Goal: Task Accomplishment & Management: Manage account settings

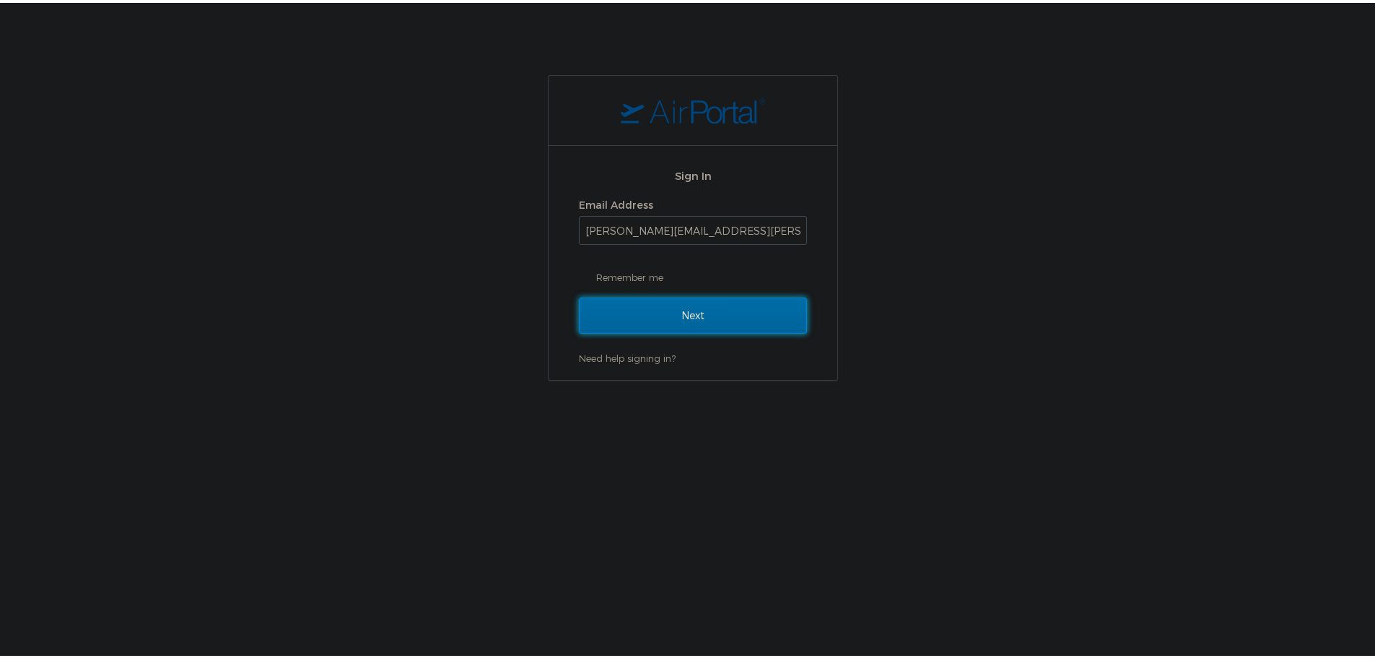
click at [638, 303] on input "Next" at bounding box center [693, 313] width 228 height 36
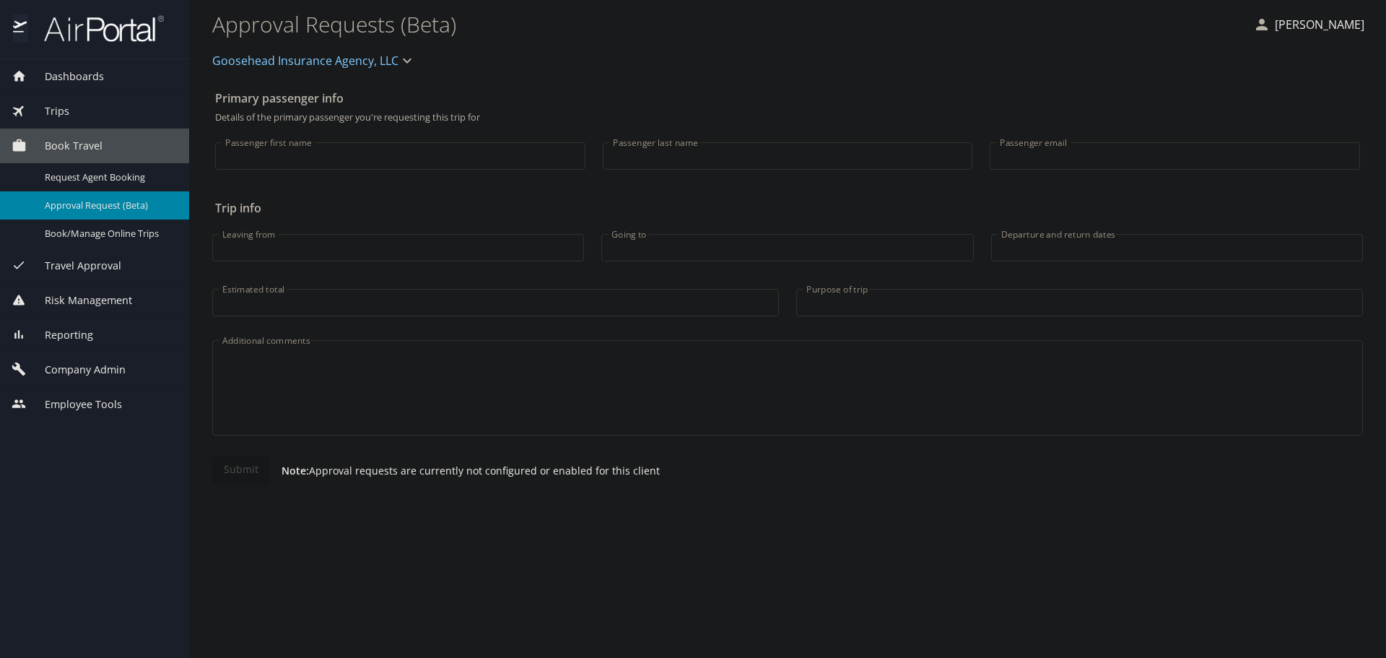
click at [62, 149] on span "Book Travel" at bounding box center [65, 146] width 76 height 16
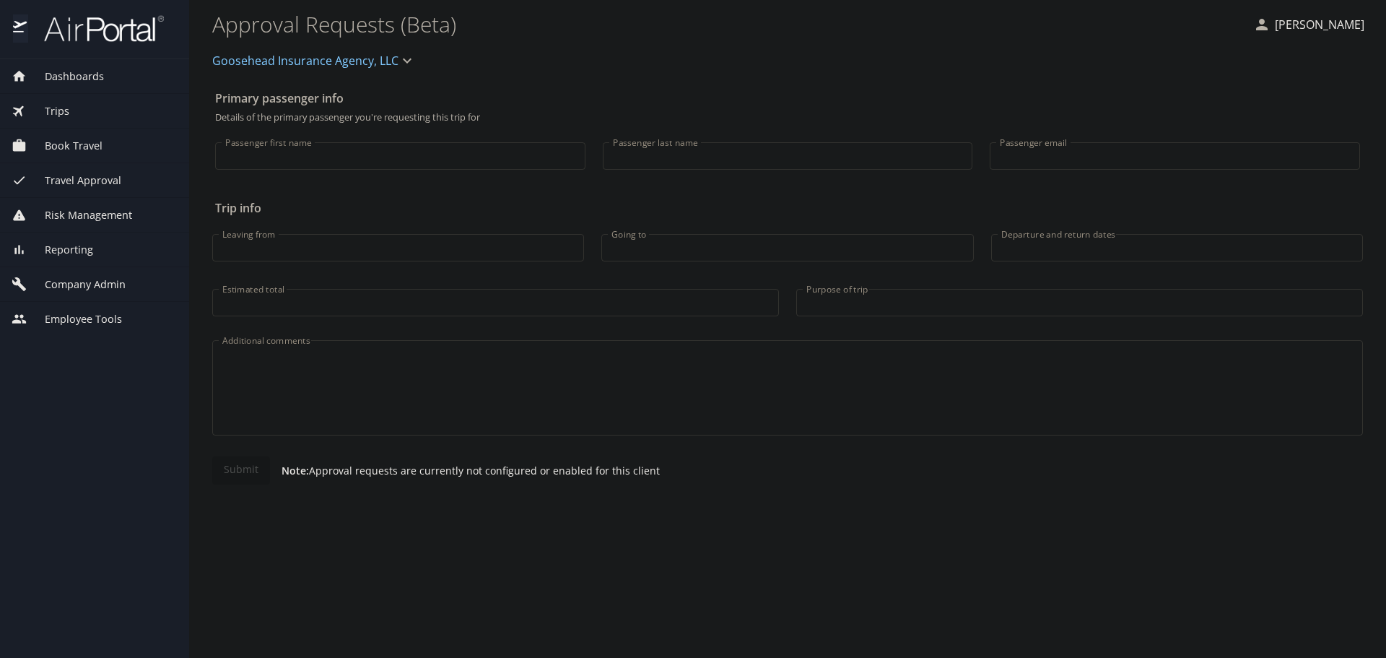
click at [62, 149] on span "Book Travel" at bounding box center [65, 146] width 76 height 16
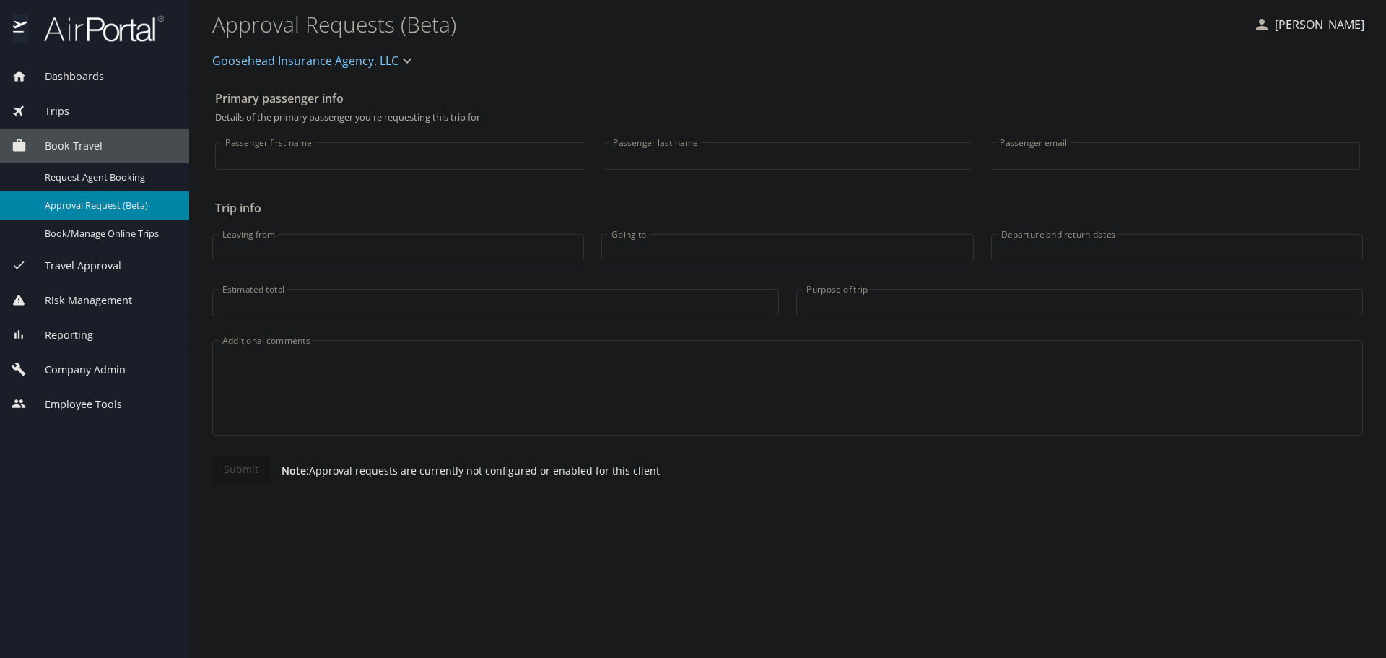
click at [72, 368] on span "Company Admin" at bounding box center [76, 370] width 99 height 16
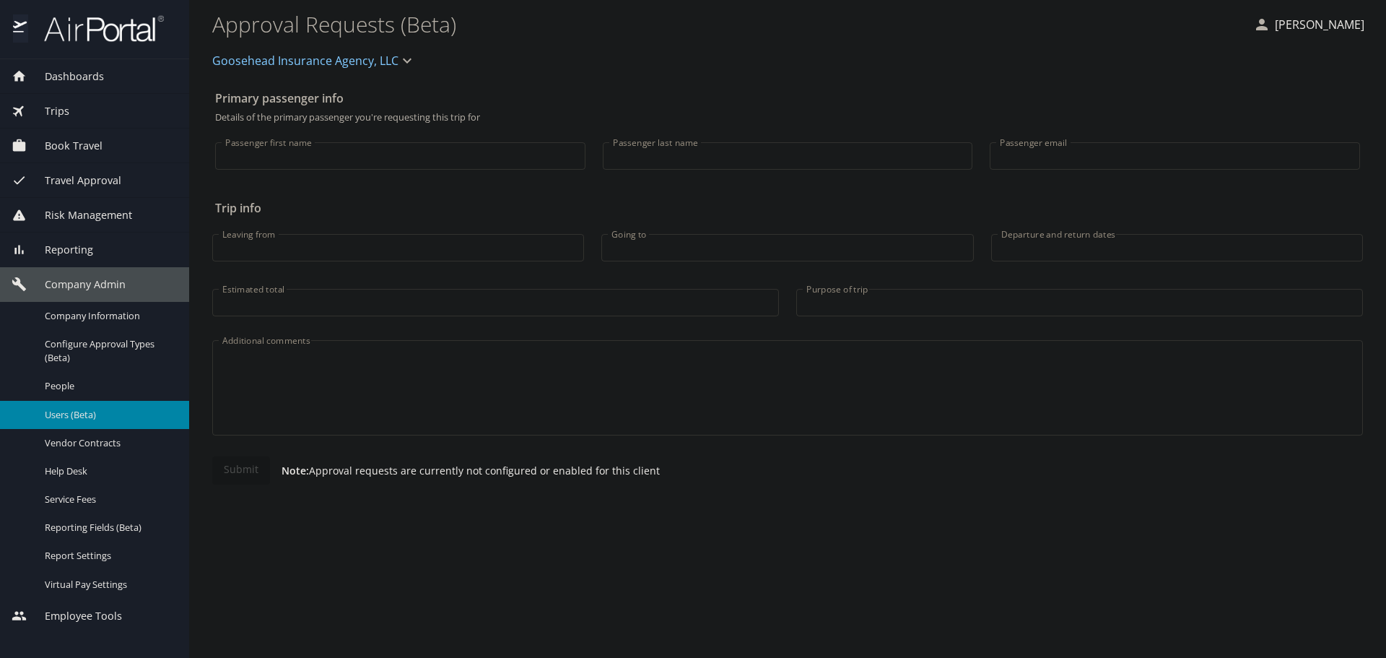
click at [108, 415] on span "Users (Beta)" at bounding box center [108, 415] width 127 height 14
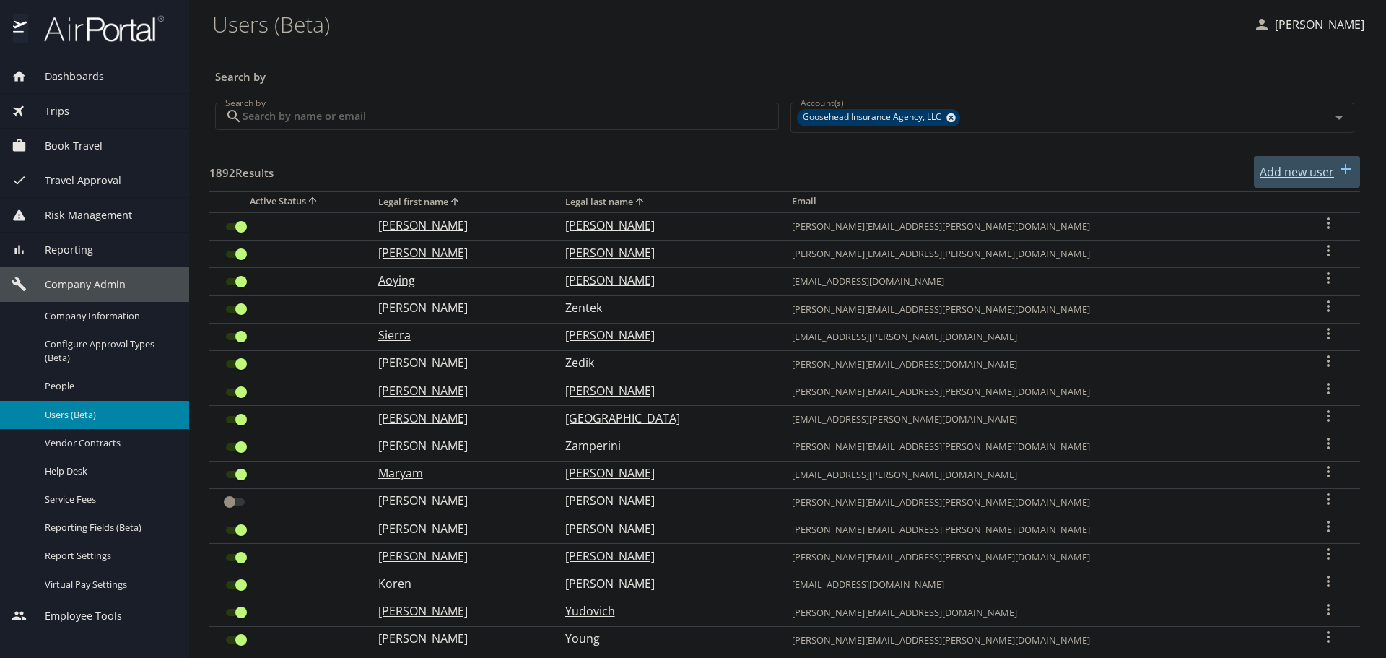
click at [1305, 165] on p "Add new user" at bounding box center [1297, 171] width 74 height 17
select select "US"
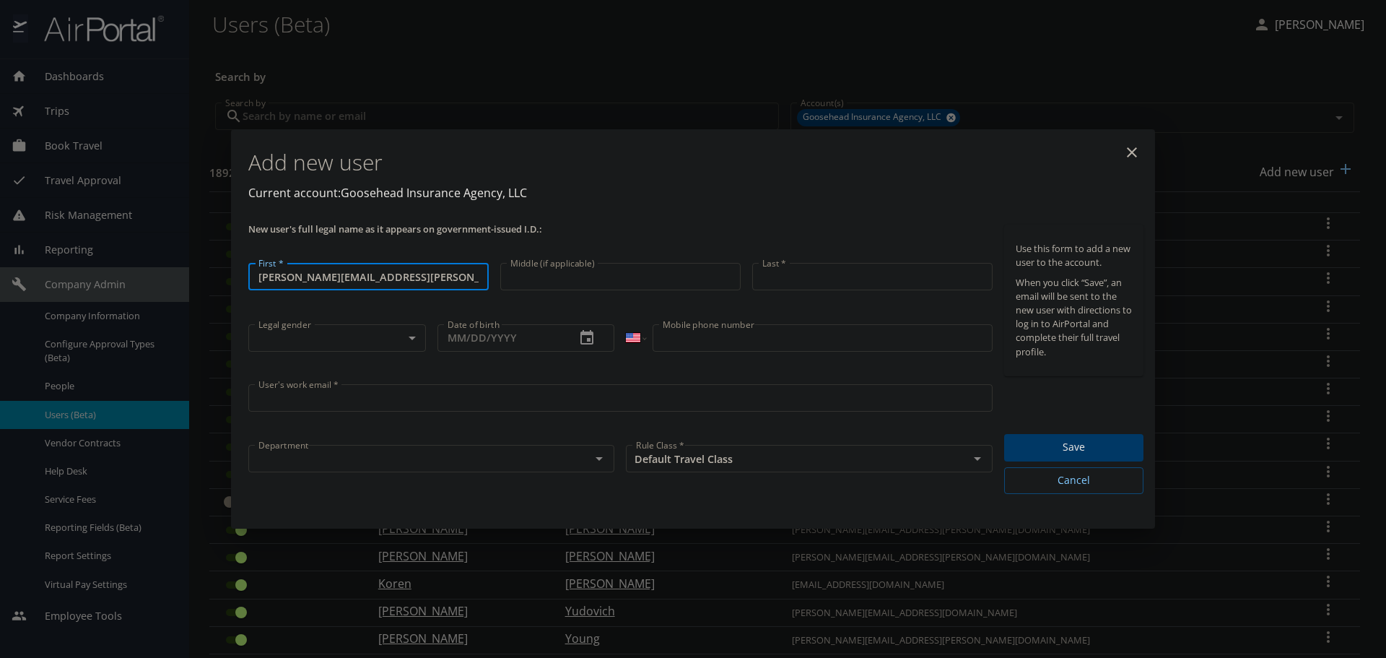
type input "[PERSON_NAME][EMAIL_ADDRESS][PERSON_NAME][DOMAIN_NAME]"
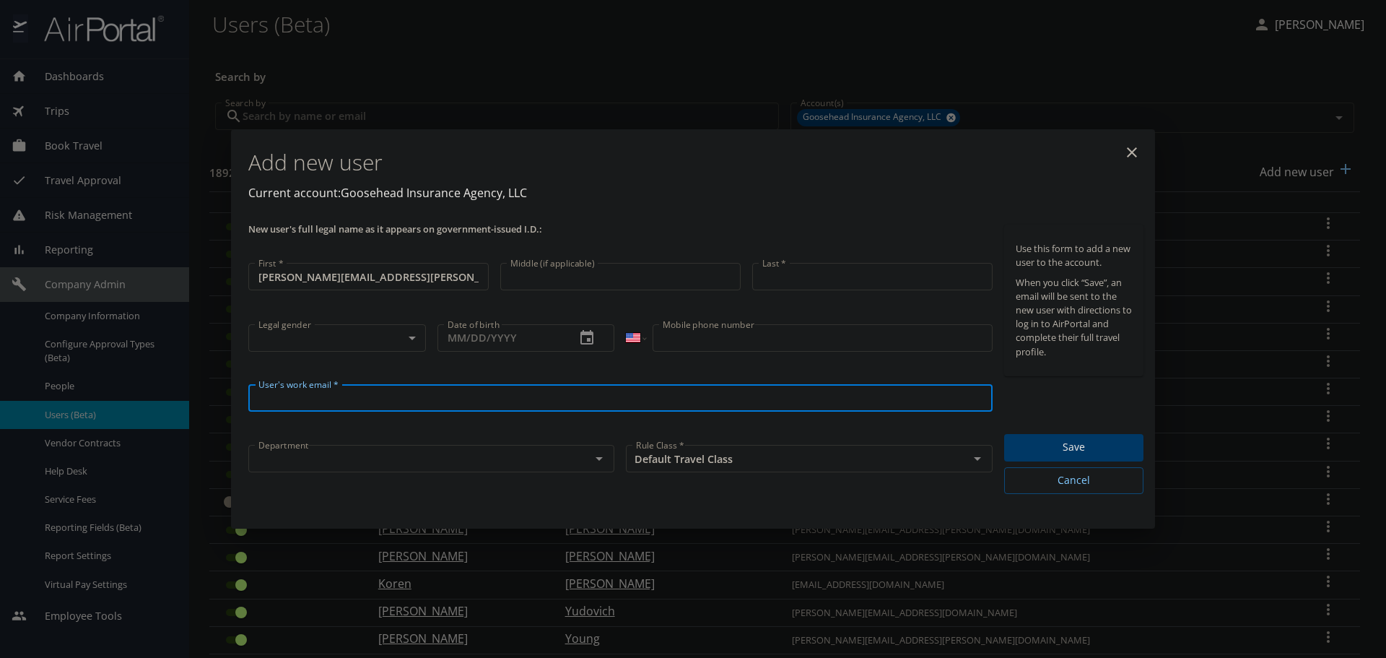
click at [345, 406] on input "User's work email *" at bounding box center [620, 397] width 744 height 27
paste input "[PERSON_NAME][EMAIL_ADDRESS][PERSON_NAME][DOMAIN_NAME]"
type input "[PERSON_NAME][EMAIL_ADDRESS][PERSON_NAME][DOMAIN_NAME]"
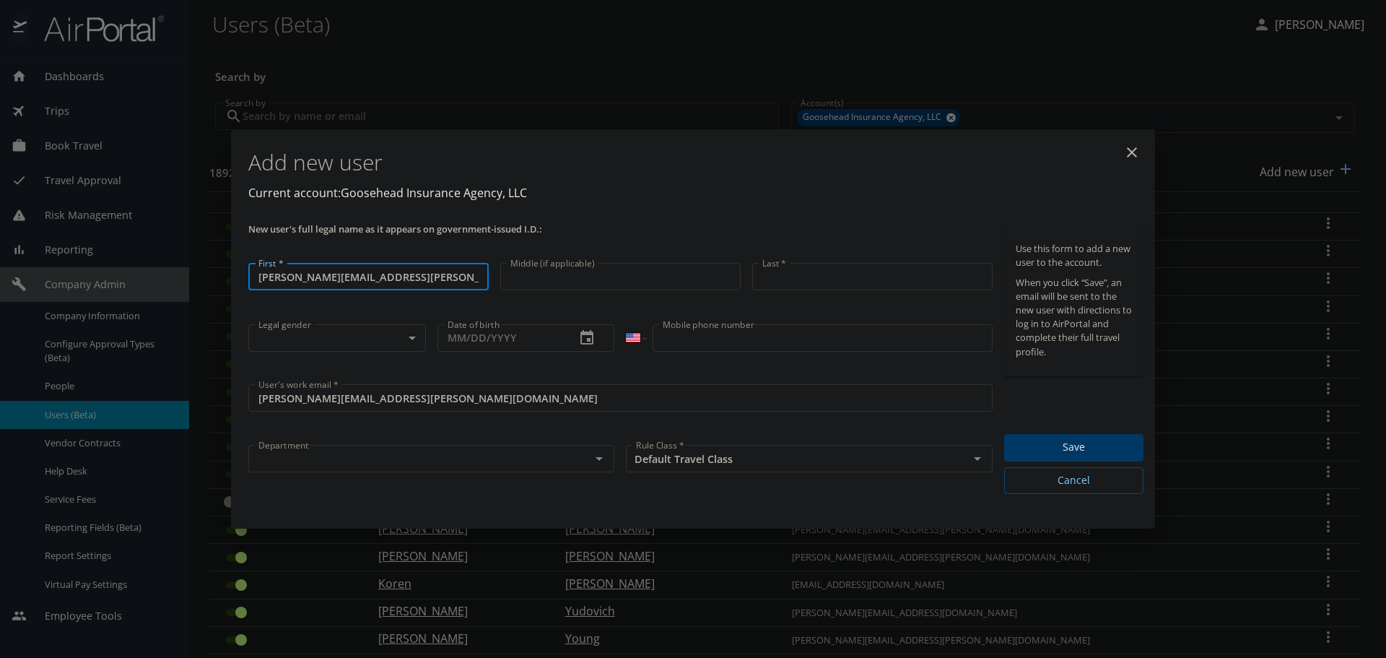
drag, startPoint x: 283, startPoint y: 279, endPoint x: 542, endPoint y: 290, distance: 259.5
click at [542, 290] on div "New user's full legal name as it appears on government-issued I.D.: First * [PE…" at bounding box center [621, 359] width 756 height 281
type input "[PERSON_NAME]"
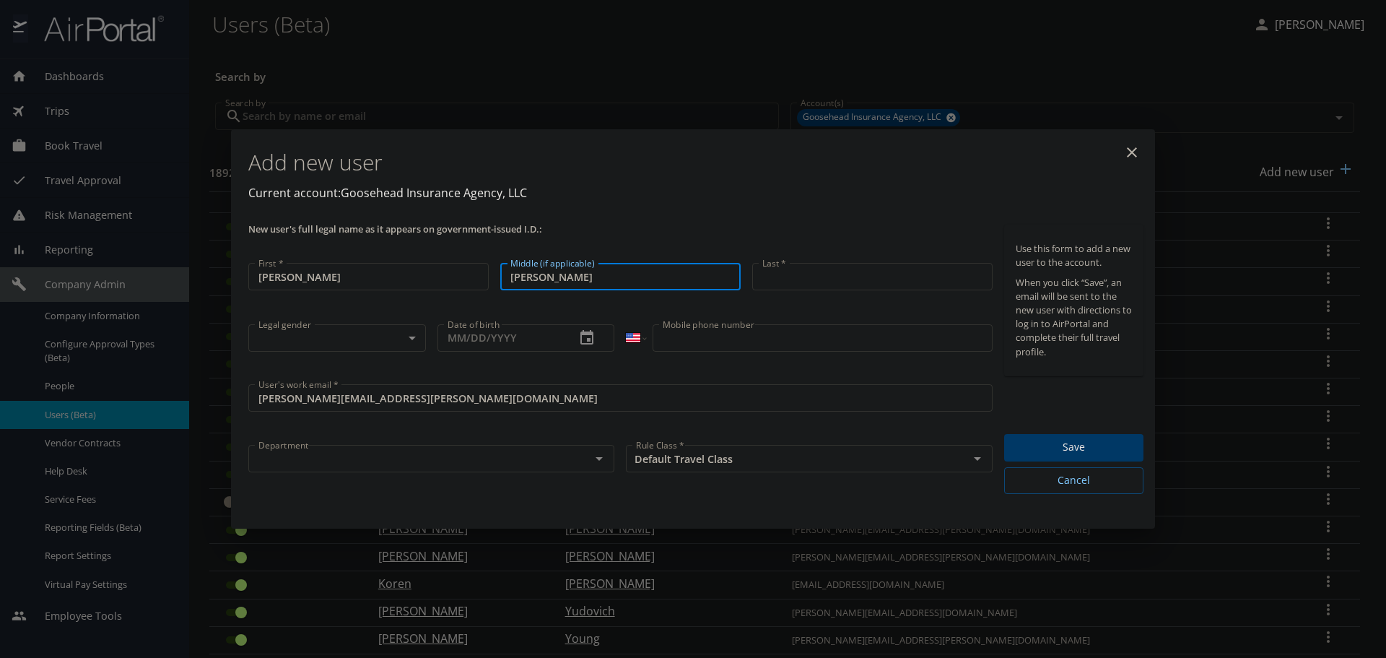
type input "[PERSON_NAME]"
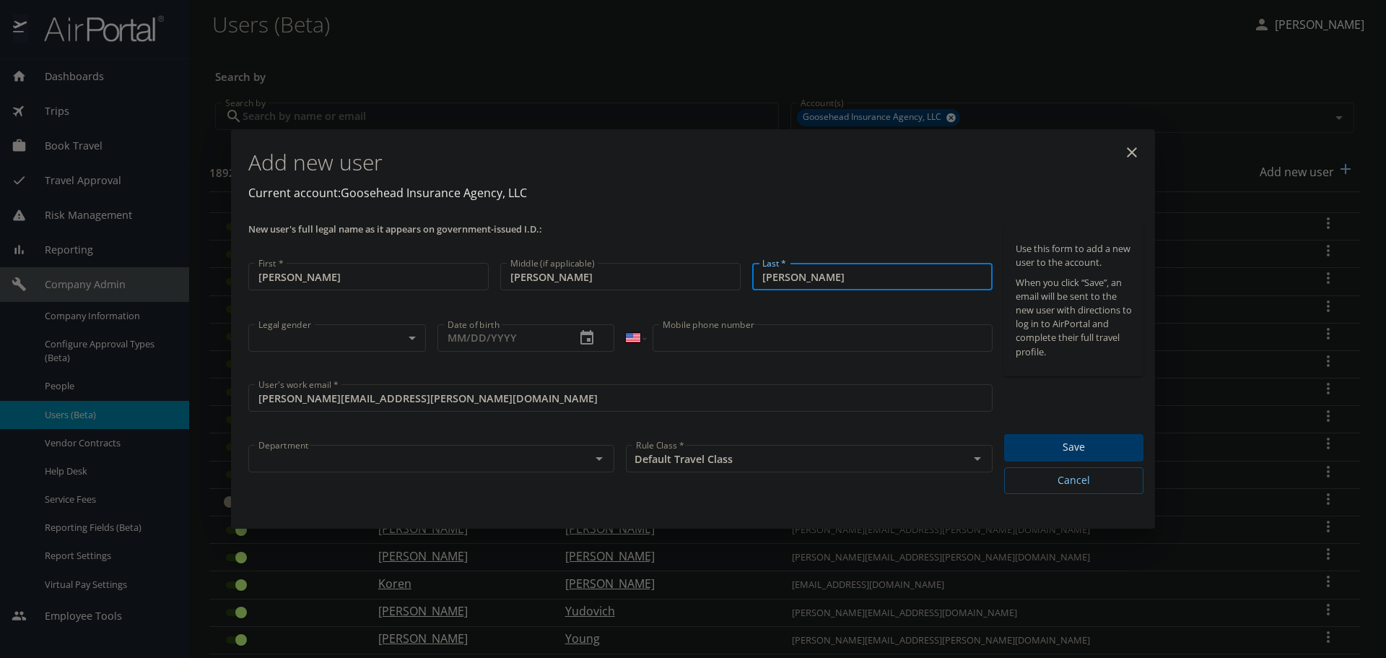
type input "[PERSON_NAME]"
click at [596, 289] on input "[PERSON_NAME]" at bounding box center [620, 276] width 240 height 27
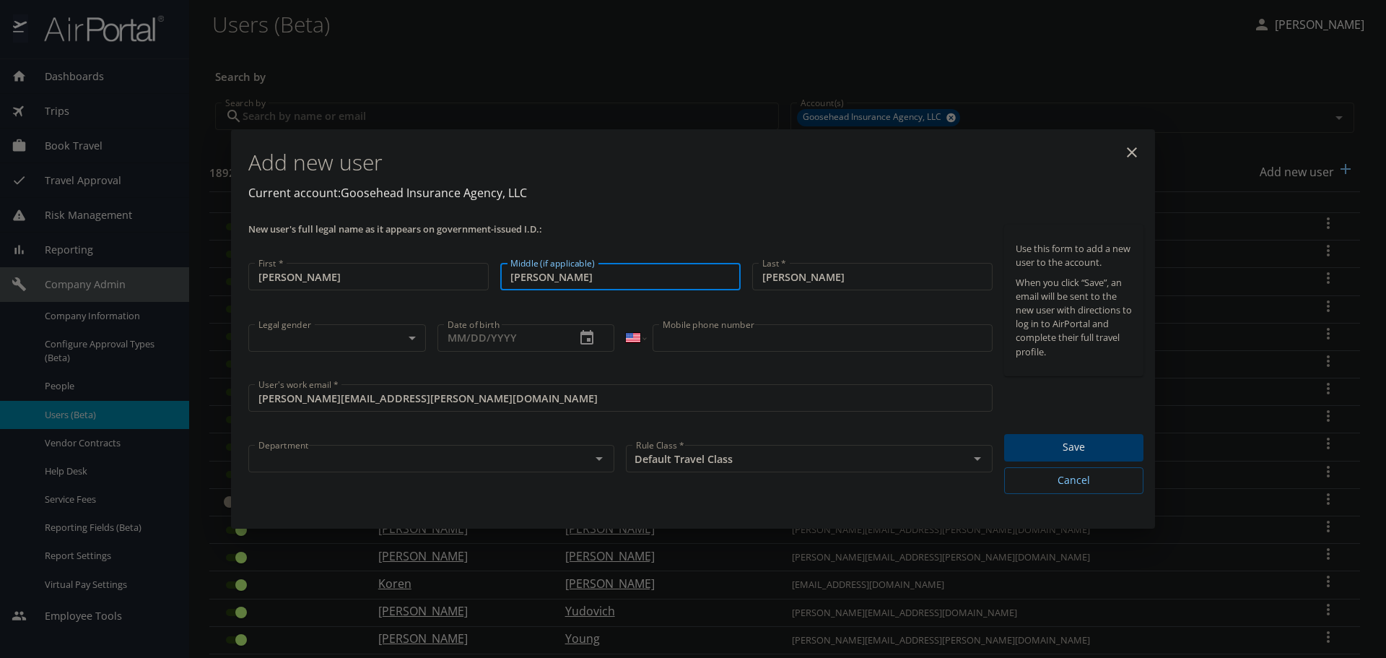
click at [596, 289] on input "[PERSON_NAME]" at bounding box center [620, 276] width 240 height 27
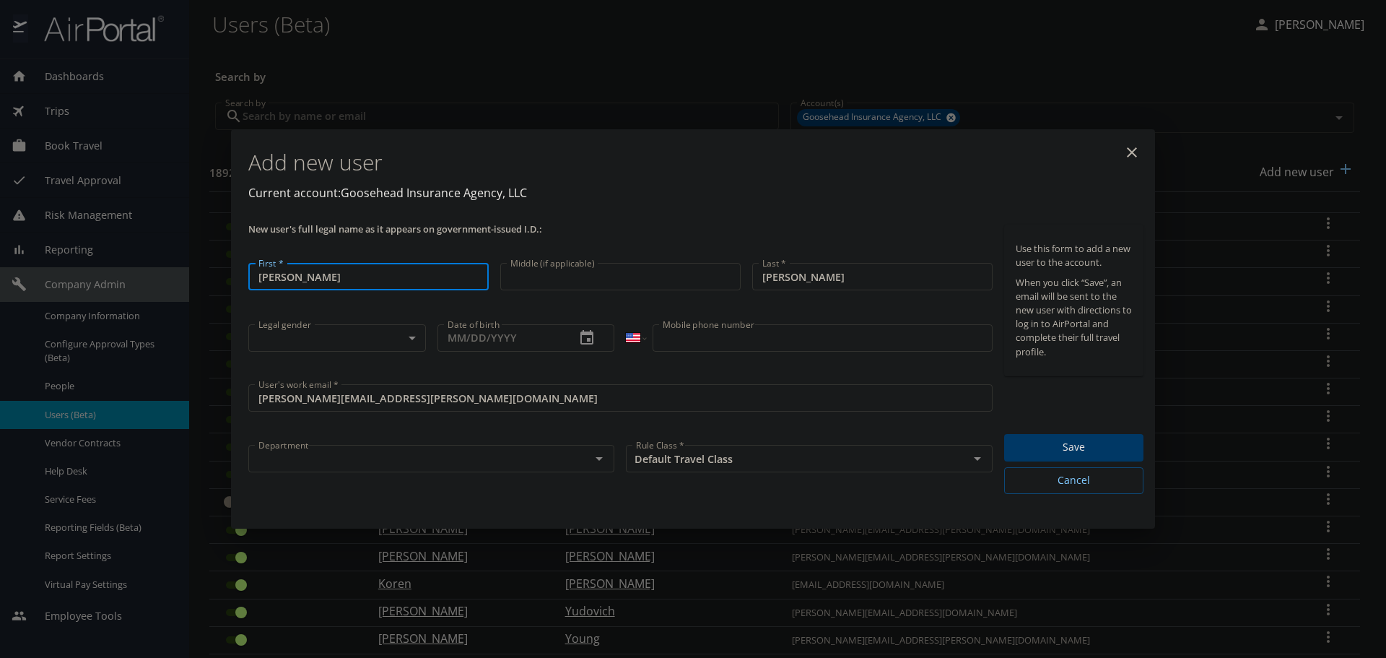
click at [264, 277] on input "[PERSON_NAME]" at bounding box center [368, 276] width 240 height 27
type input "[PERSON_NAME]"
click at [303, 329] on body "Dashboards AirPortal 360™ Manager My Travel Dashboard Trips Airtinerary® Lookup…" at bounding box center [693, 329] width 1386 height 658
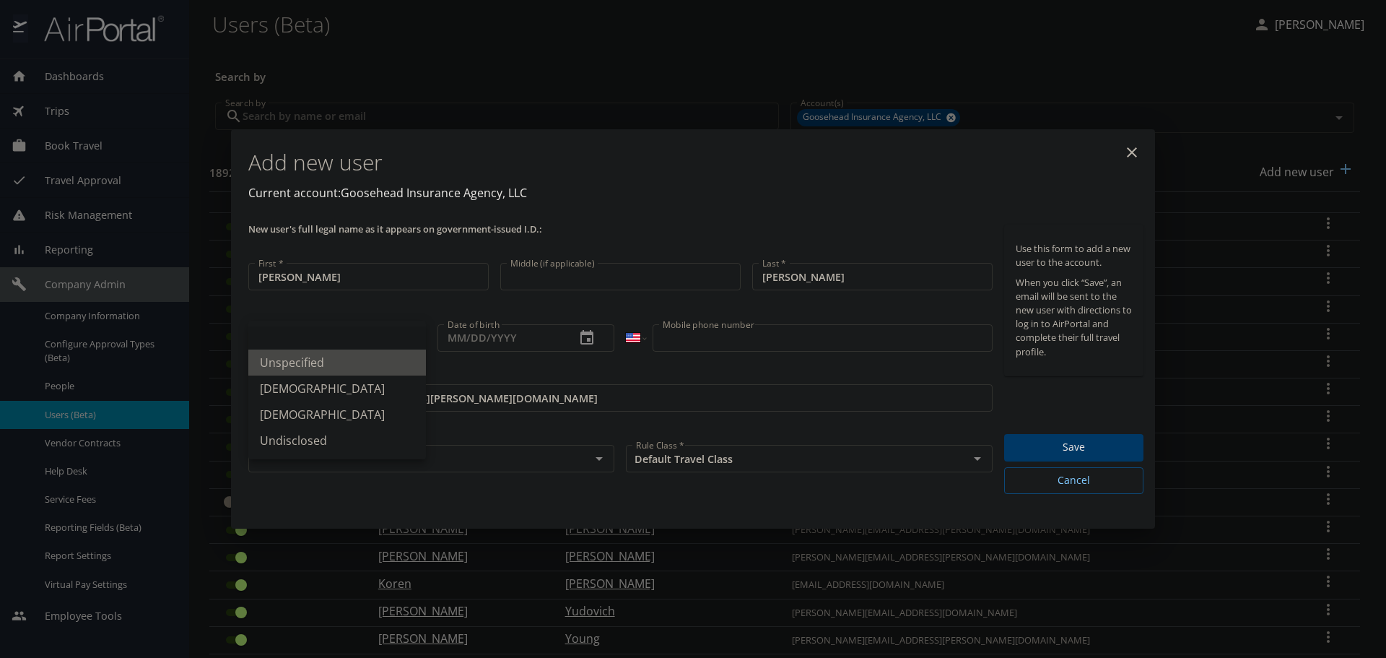
click at [308, 366] on li "Unspecified" at bounding box center [337, 362] width 178 height 26
type input "Unspecified"
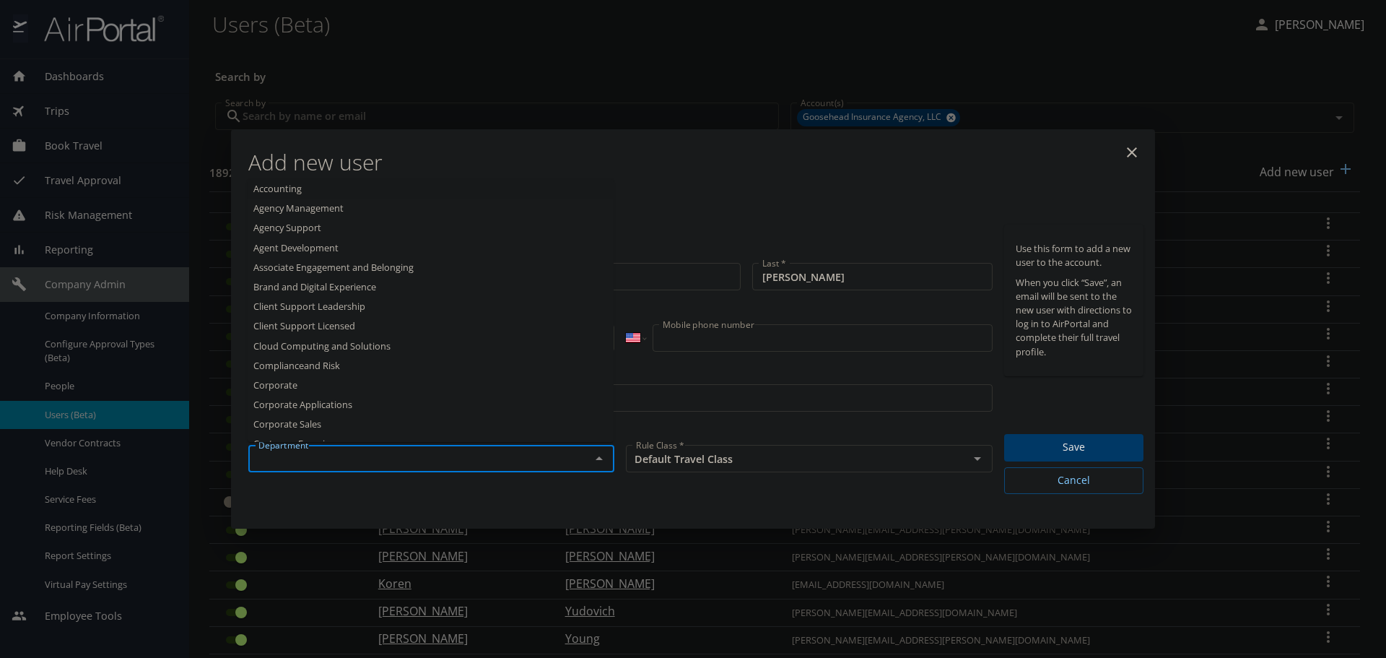
click at [546, 455] on input "text" at bounding box center [410, 458] width 315 height 19
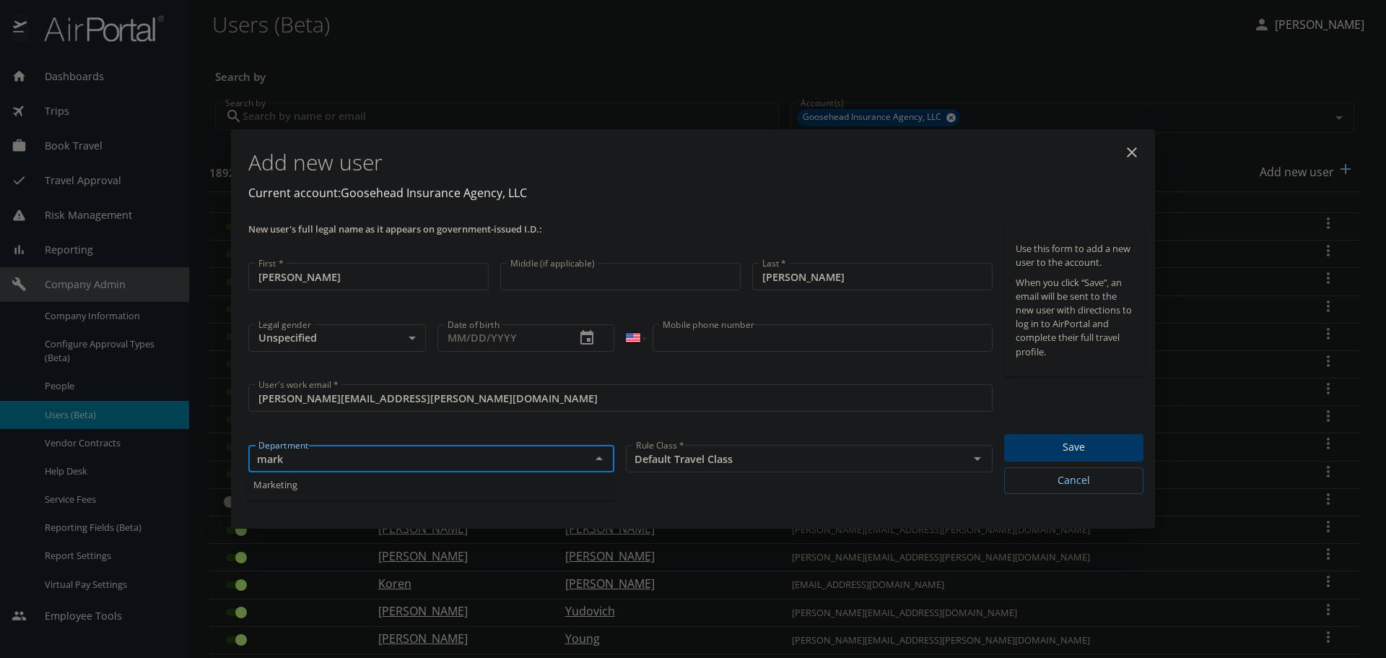
click at [336, 478] on li "Marketing" at bounding box center [431, 484] width 366 height 19
type input "Marketing"
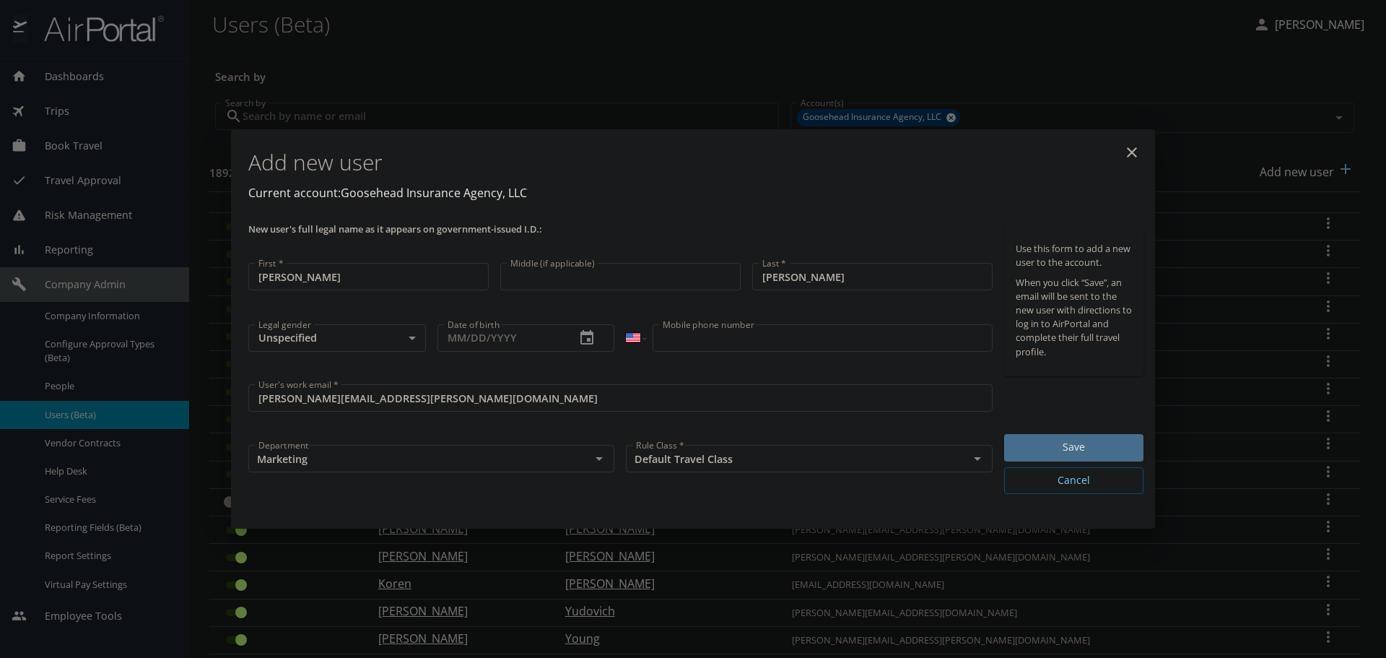
click at [1053, 458] on button "Save" at bounding box center [1073, 448] width 139 height 28
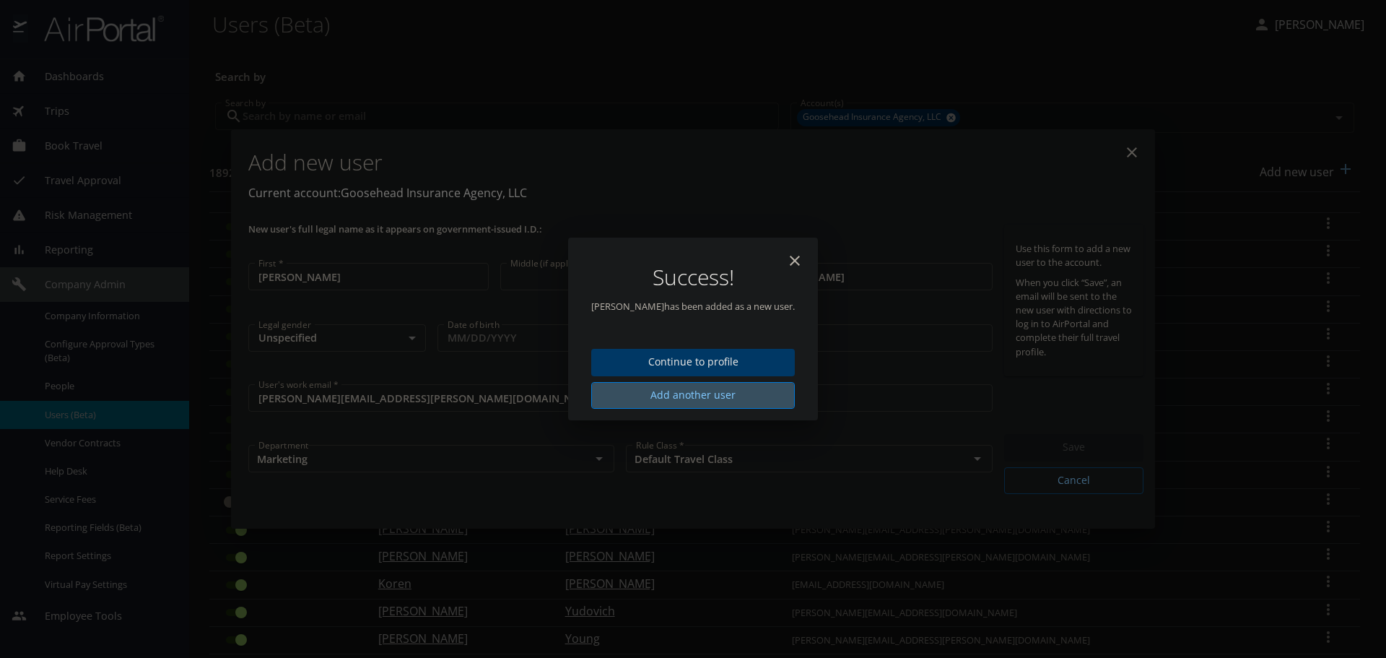
click at [732, 385] on button "Add another user" at bounding box center [693, 395] width 204 height 27
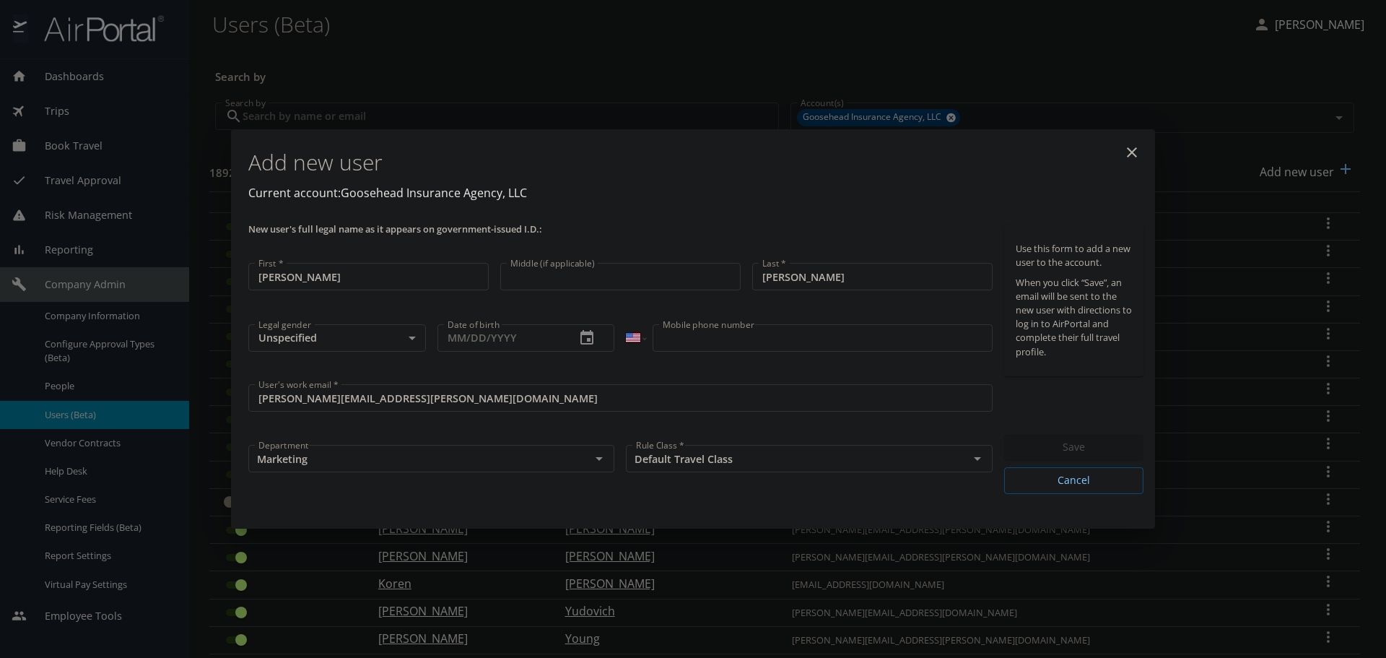
click at [382, 272] on input "[PERSON_NAME]" at bounding box center [368, 276] width 240 height 27
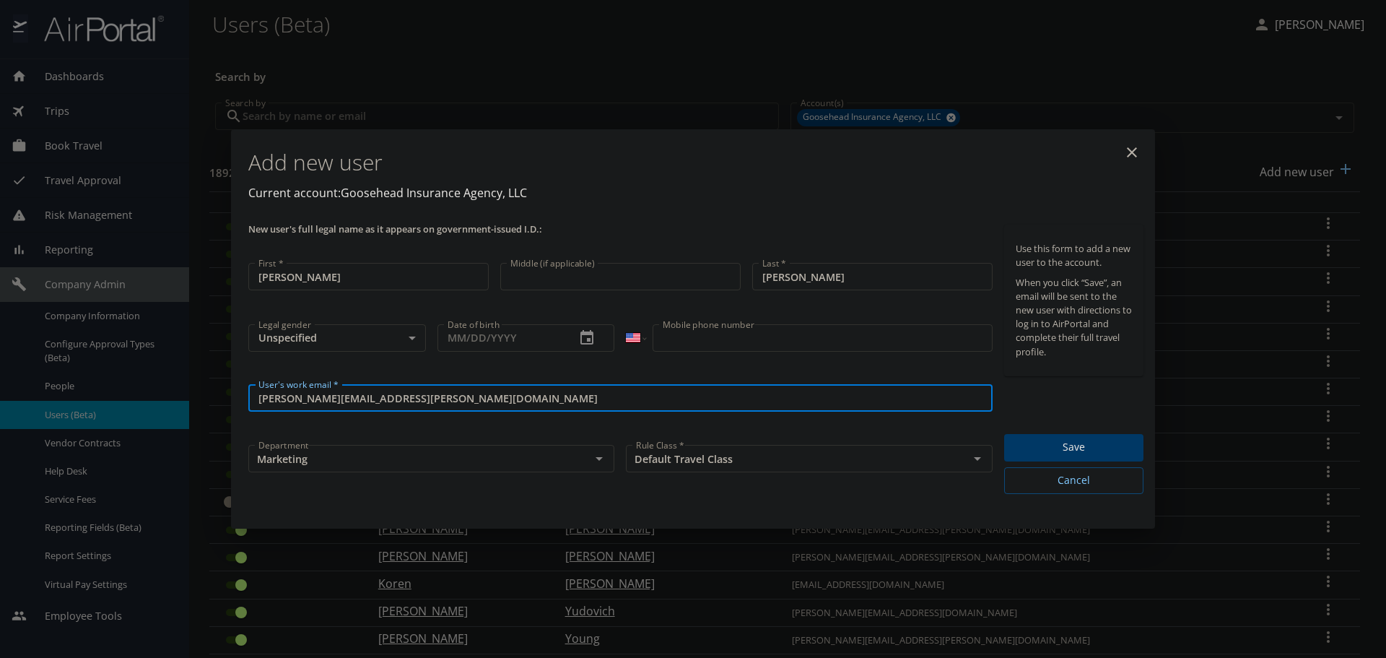
drag, startPoint x: 432, startPoint y: 396, endPoint x: 112, endPoint y: 388, distance: 320.7
click at [112, 388] on div "Add new user Current account: Goosehead Insurance Agency, LLC New user's full l…" at bounding box center [693, 329] width 1386 height 658
paste input "[PERSON_NAME].elsamadisy"
type input "[PERSON_NAME][EMAIL_ADDRESS][DOMAIN_NAME]"
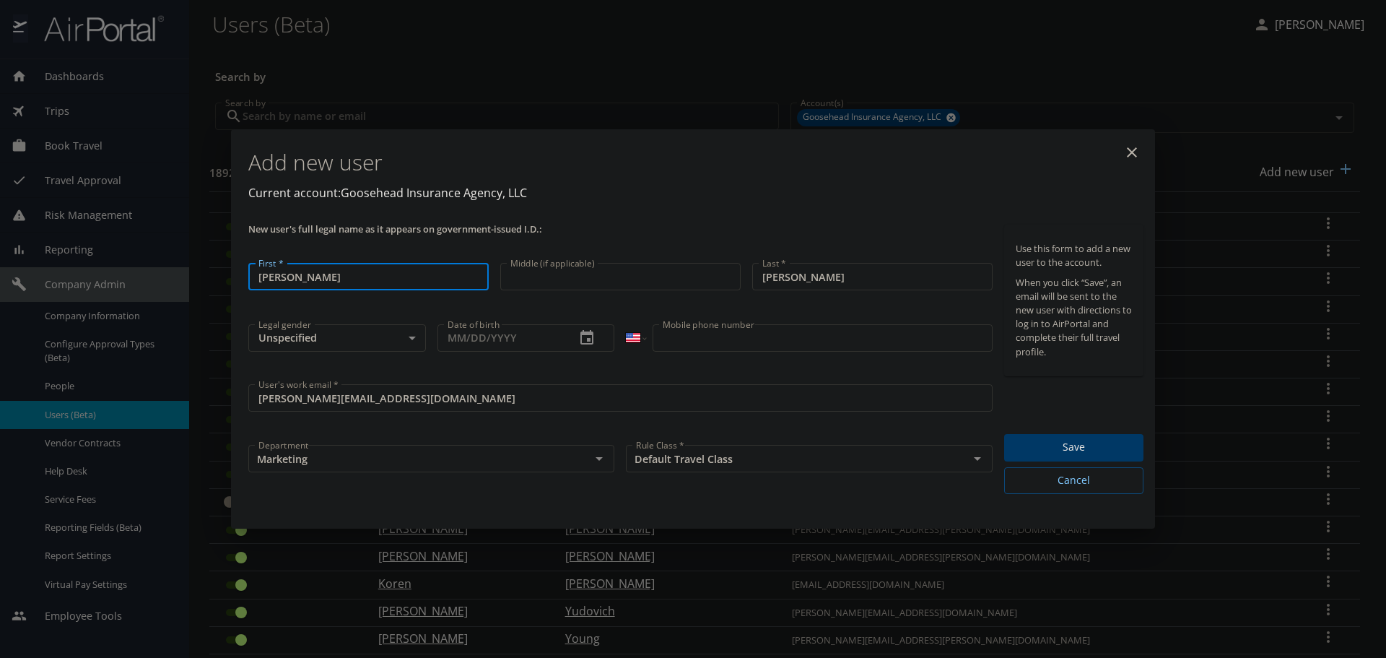
drag, startPoint x: 340, startPoint y: 279, endPoint x: 100, endPoint y: 271, distance: 240.6
click at [100, 271] on div "Add new user Current account: Goosehead Insurance Agency, LLC New user's full l…" at bounding box center [693, 329] width 1386 height 658
type input "[PERSON_NAME]"
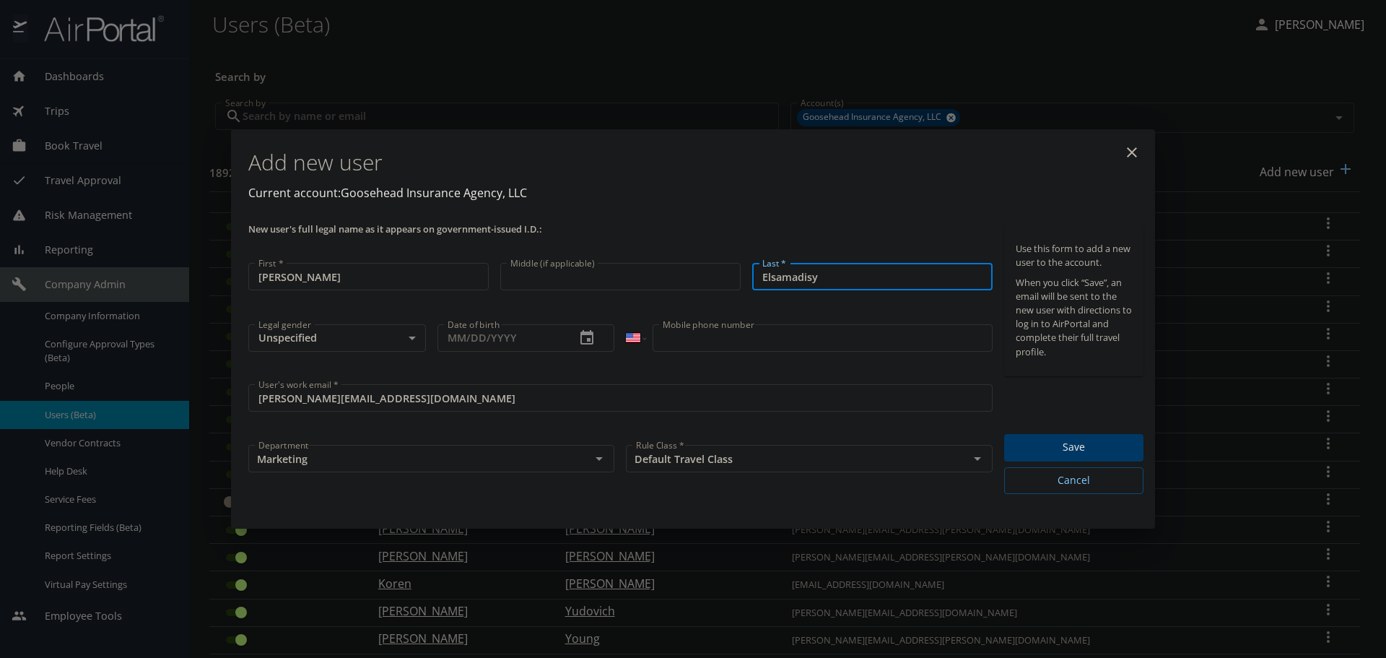
type input "Elsamadisy"
click at [1048, 444] on span "Save" at bounding box center [1074, 447] width 116 height 18
